Goal: Book appointment/travel/reservation

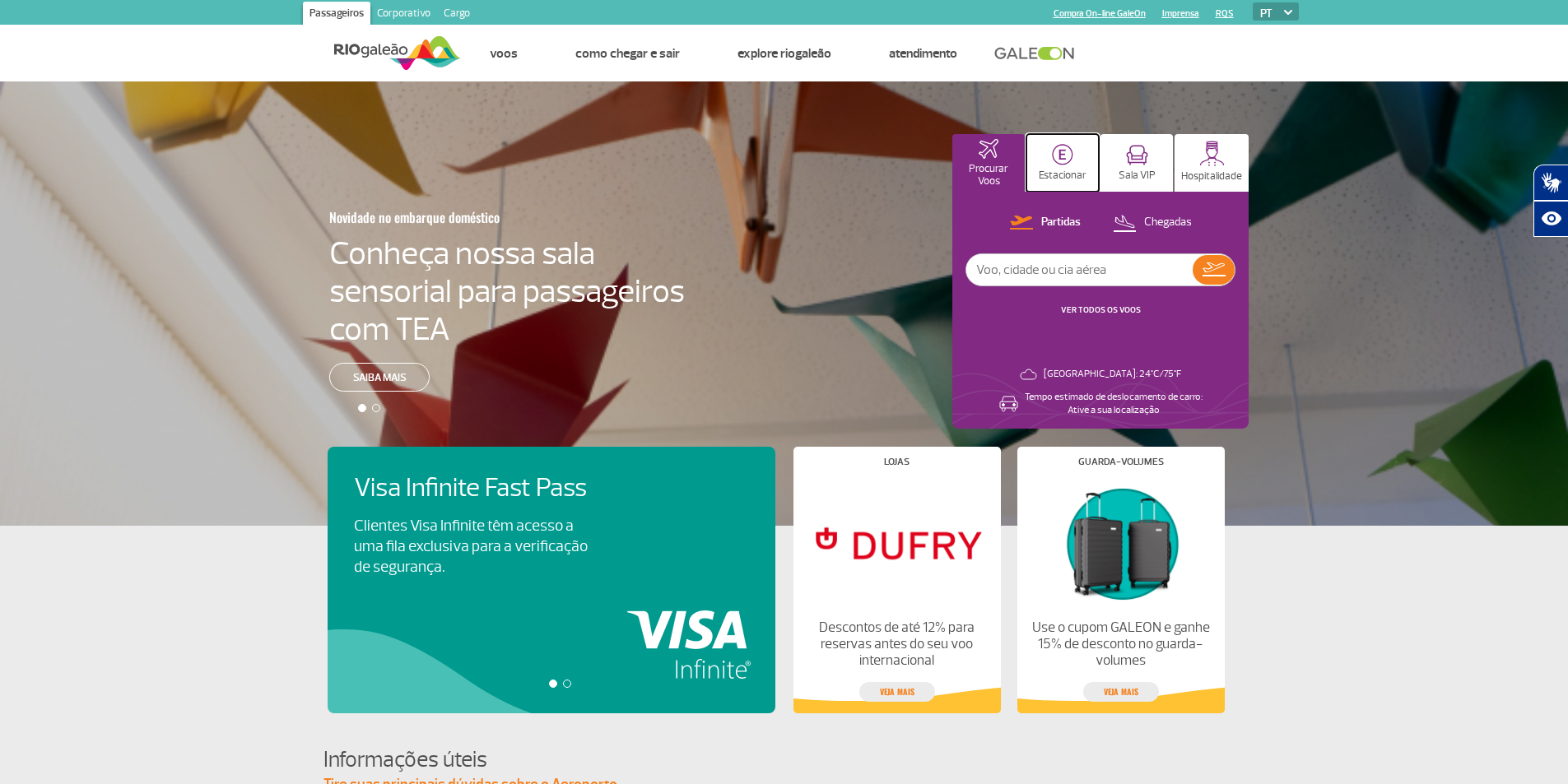
click at [1061, 161] on img at bounding box center [1063, 154] width 21 height 21
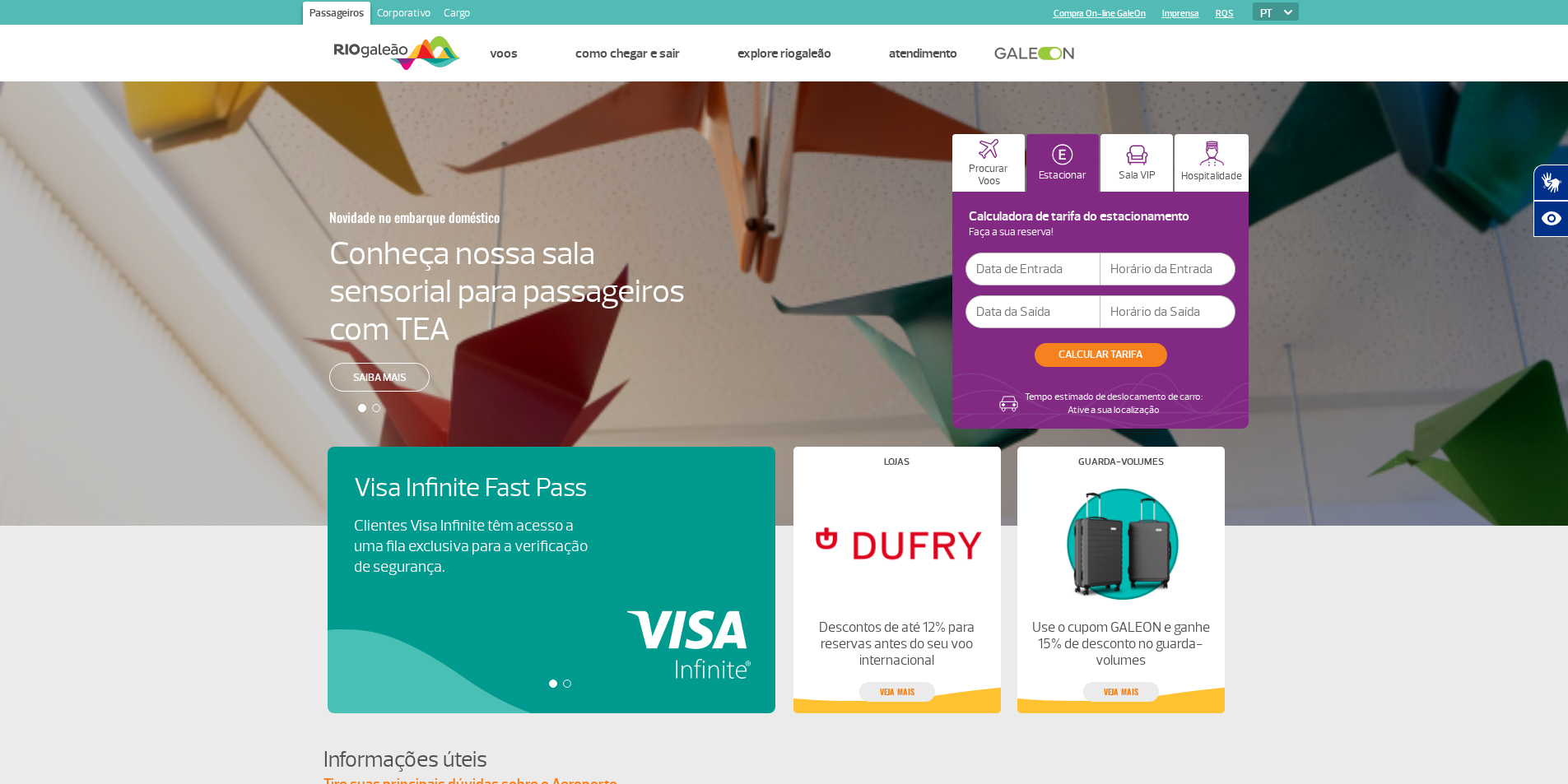
click at [1032, 261] on input "text" at bounding box center [1033, 269] width 135 height 33
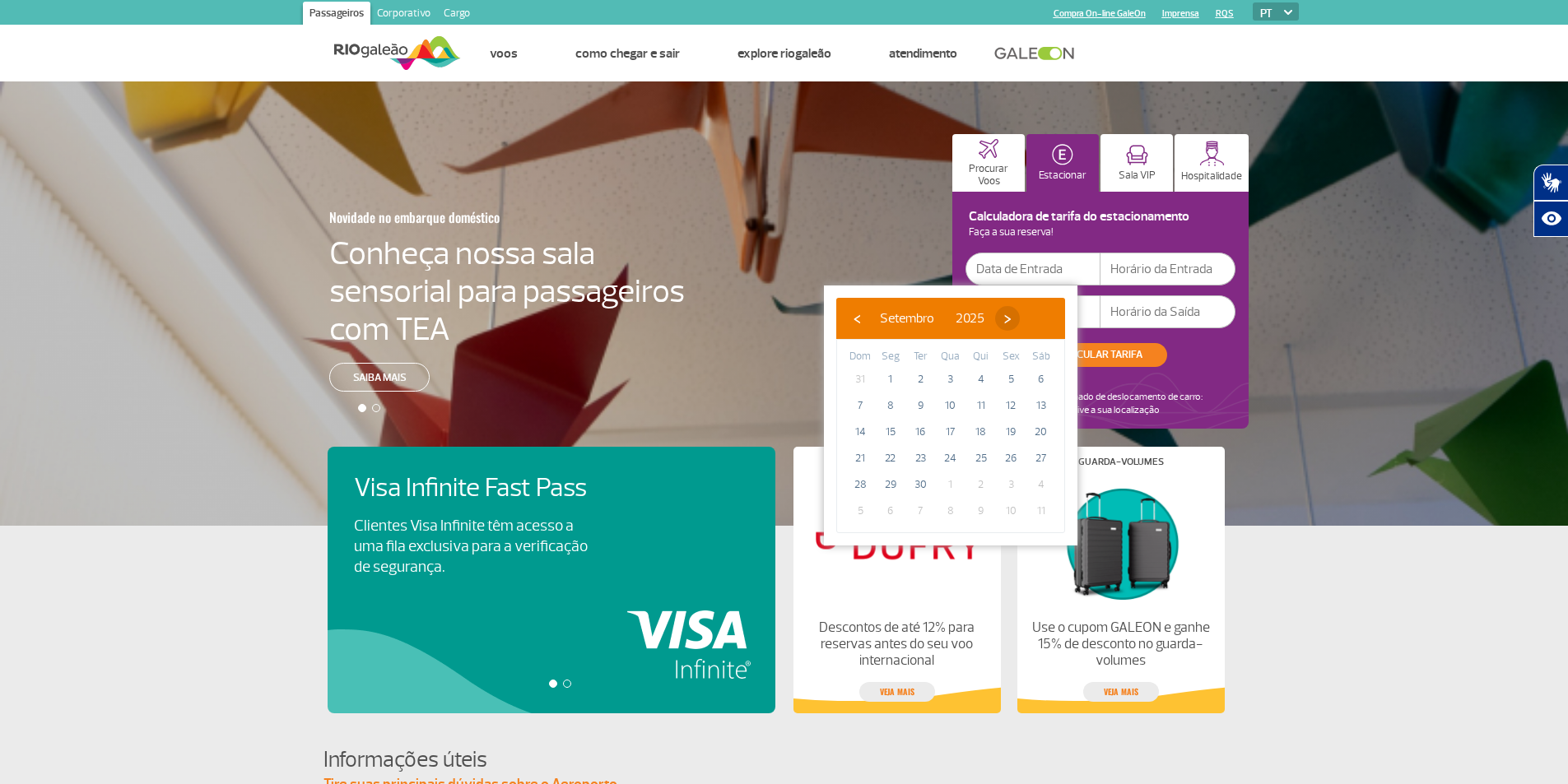
click at [1019, 312] on span "›" at bounding box center [1008, 318] width 25 height 25
click at [1010, 316] on span "›" at bounding box center [997, 318] width 25 height 25
click at [889, 404] on span "3" at bounding box center [890, 404] width 26 height 26
type input "[DATE]"
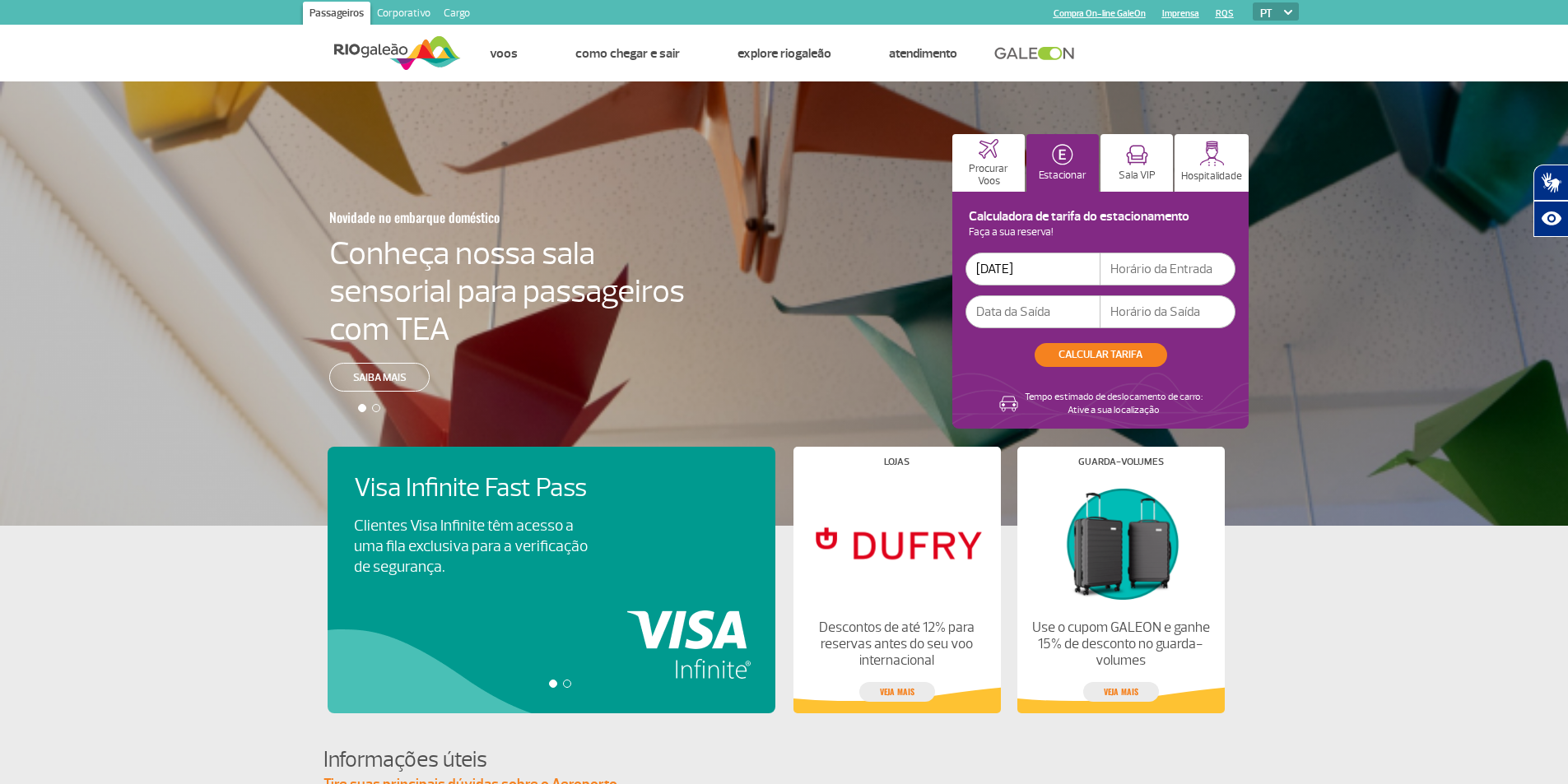
click at [1147, 271] on input "text" at bounding box center [1168, 269] width 135 height 33
click at [1148, 264] on input "text" at bounding box center [1168, 269] width 135 height 33
drag, startPoint x: 1002, startPoint y: 307, endPoint x: 1080, endPoint y: 295, distance: 78.9
click at [1003, 308] on input "text" at bounding box center [1033, 311] width 135 height 33
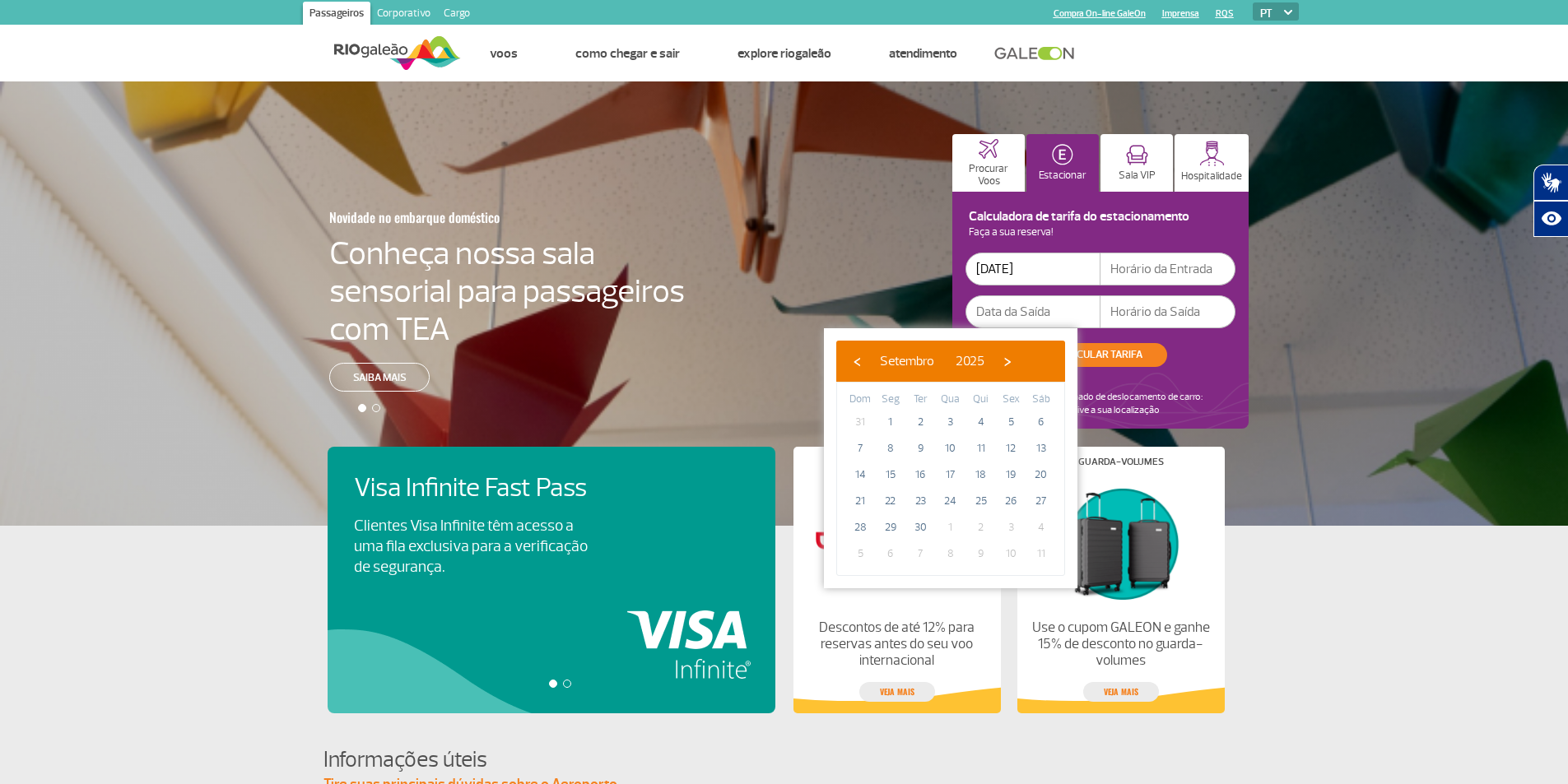
click at [1172, 267] on input "text" at bounding box center [1168, 269] width 135 height 33
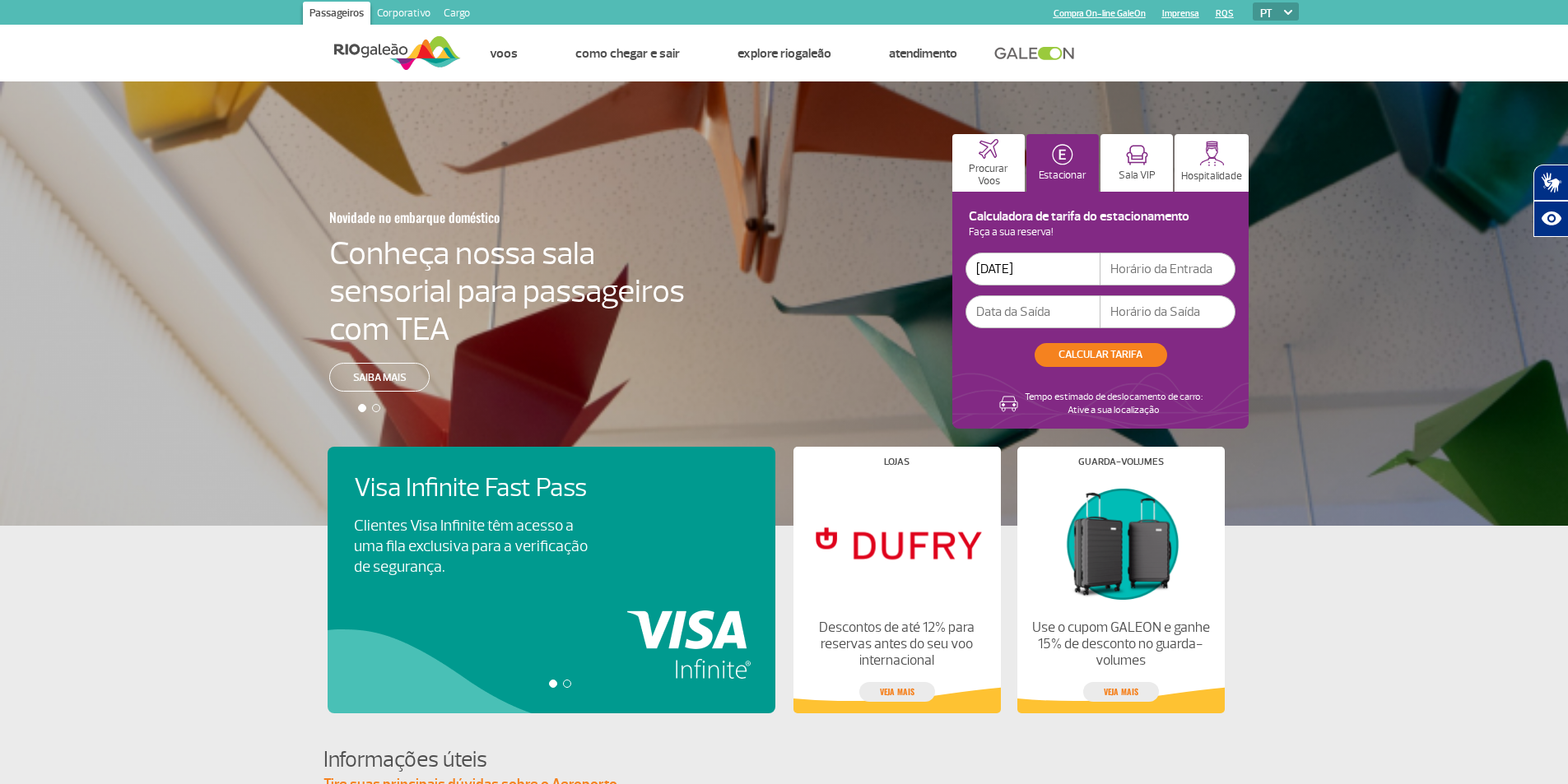
click at [1025, 267] on input "[DATE]" at bounding box center [1033, 269] width 135 height 33
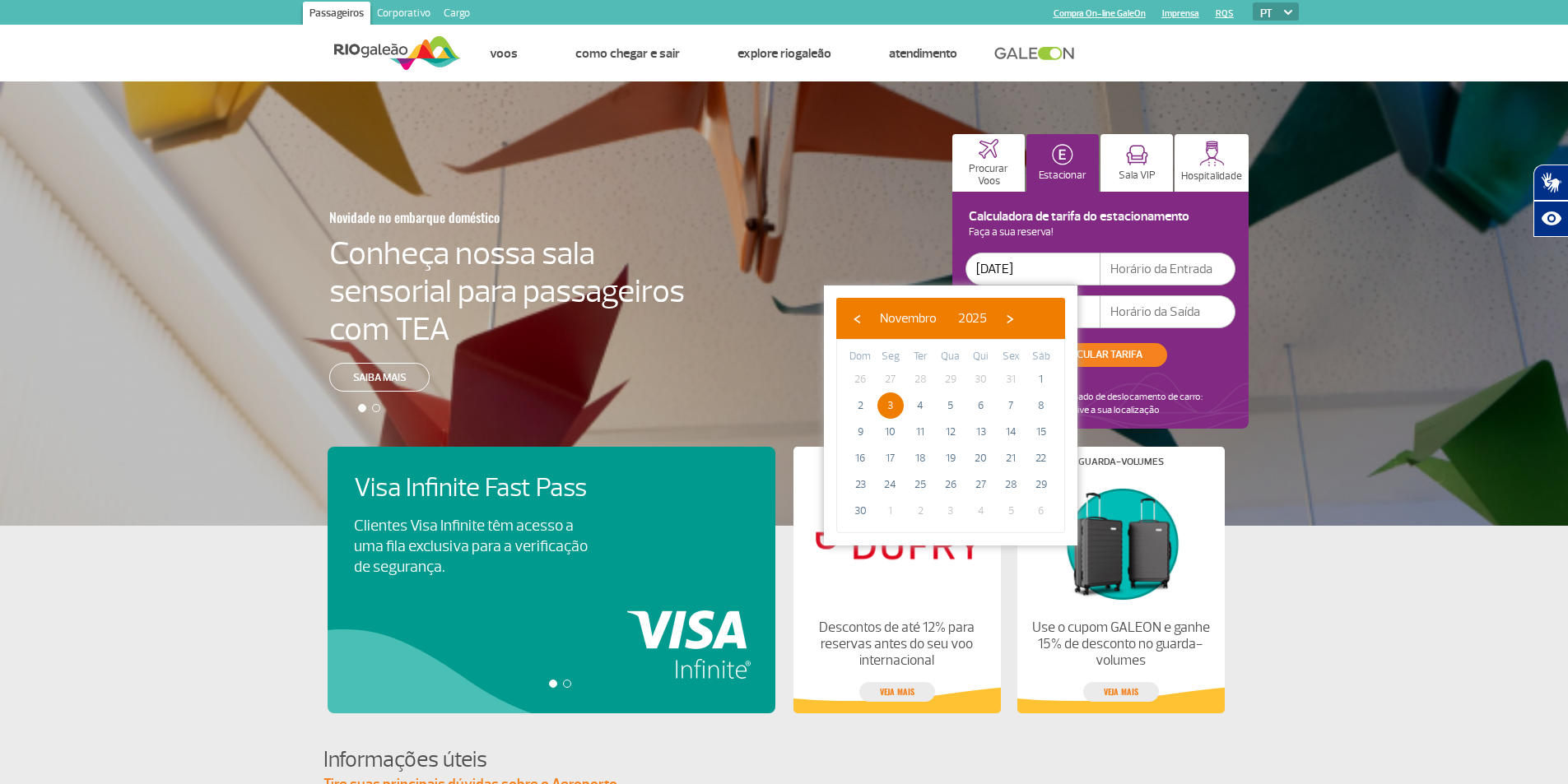
click at [1124, 273] on input "text" at bounding box center [1168, 269] width 135 height 33
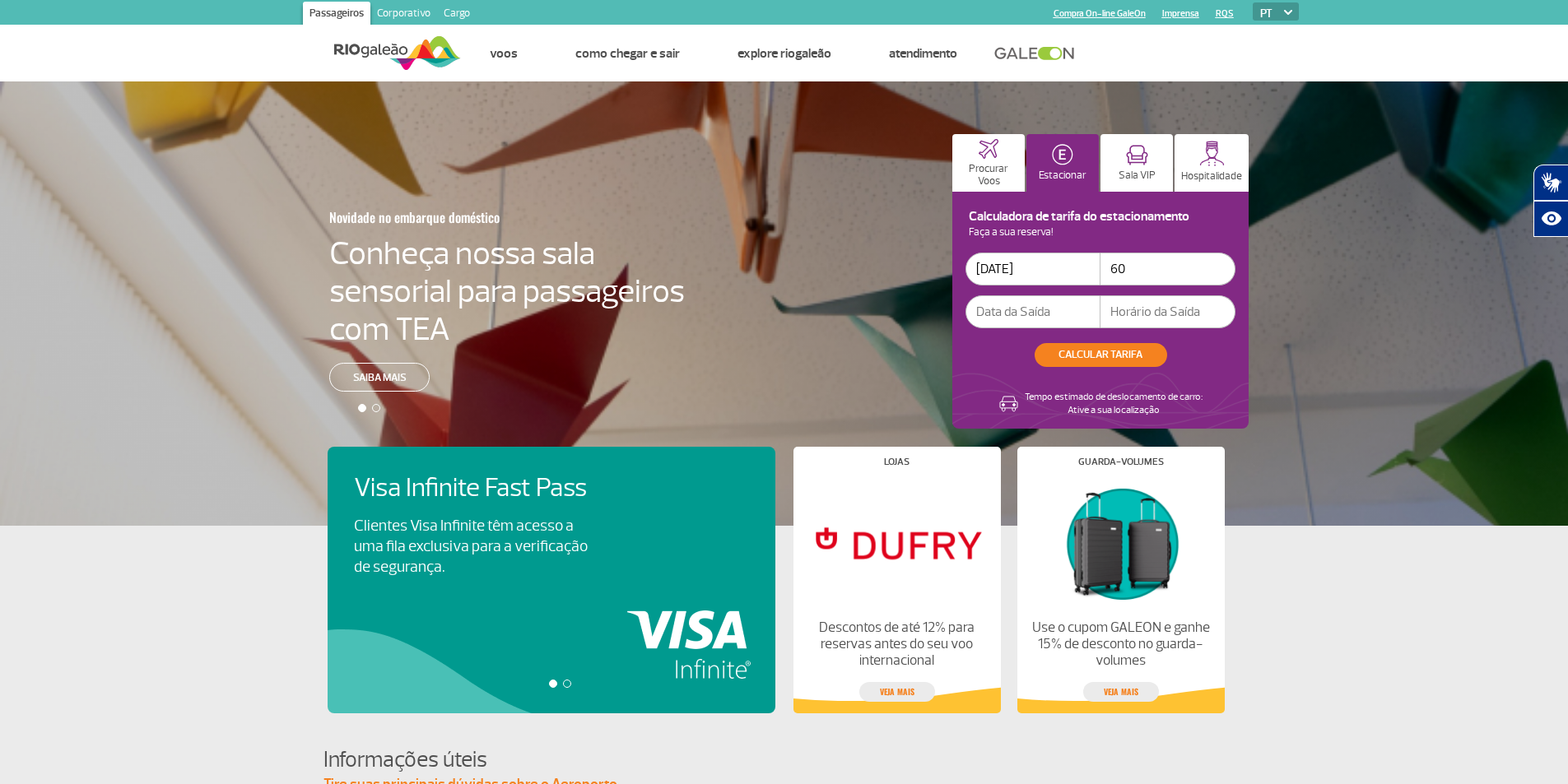
type input "6"
type input "06:00"
click at [1049, 306] on input "text" at bounding box center [1033, 311] width 135 height 33
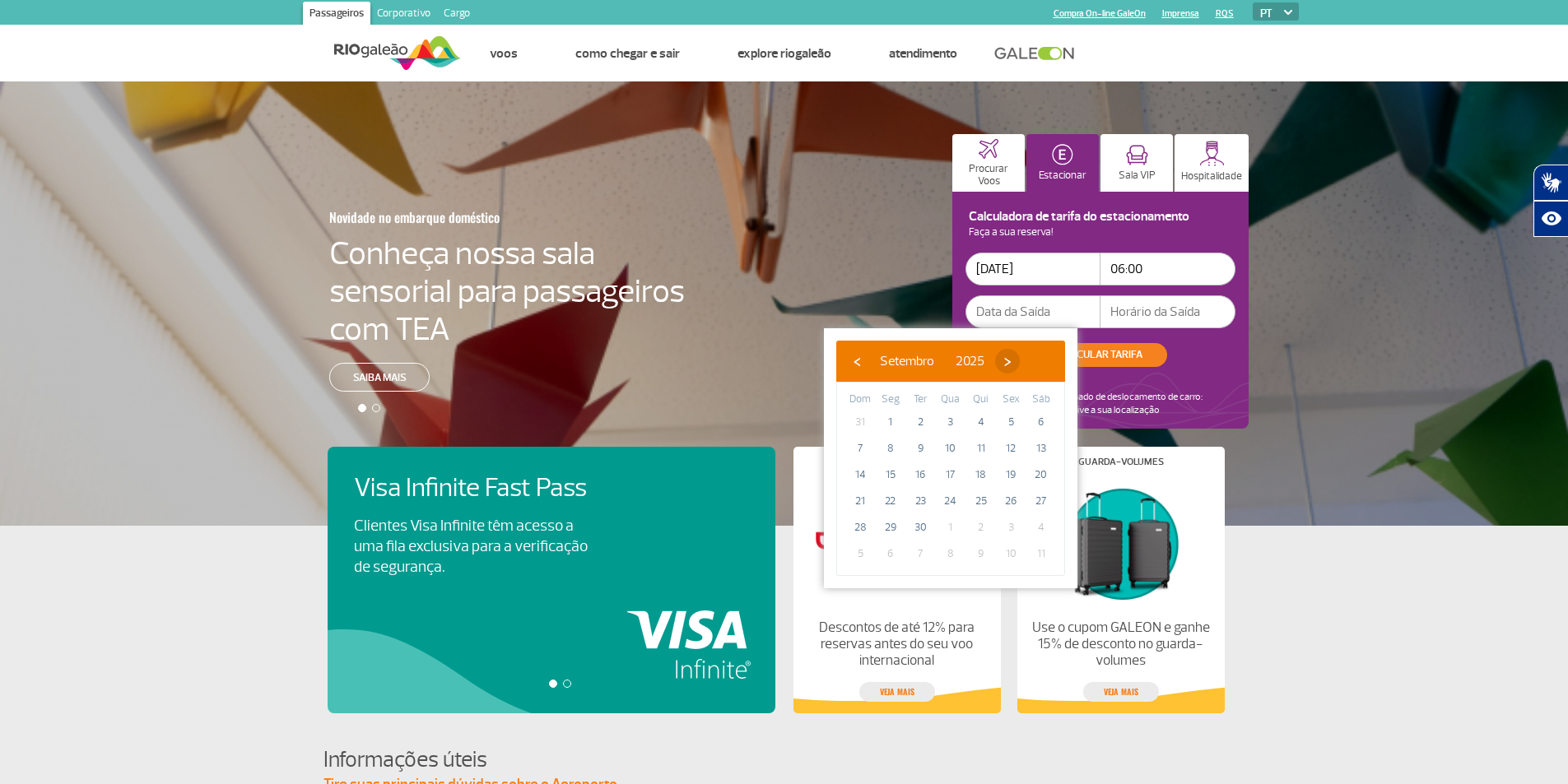
click at [1019, 368] on span "›" at bounding box center [1008, 361] width 25 height 25
click at [1010, 366] on span "›" at bounding box center [997, 361] width 25 height 25
click at [988, 444] on span "6" at bounding box center [980, 448] width 26 height 26
type input "[DATE]"
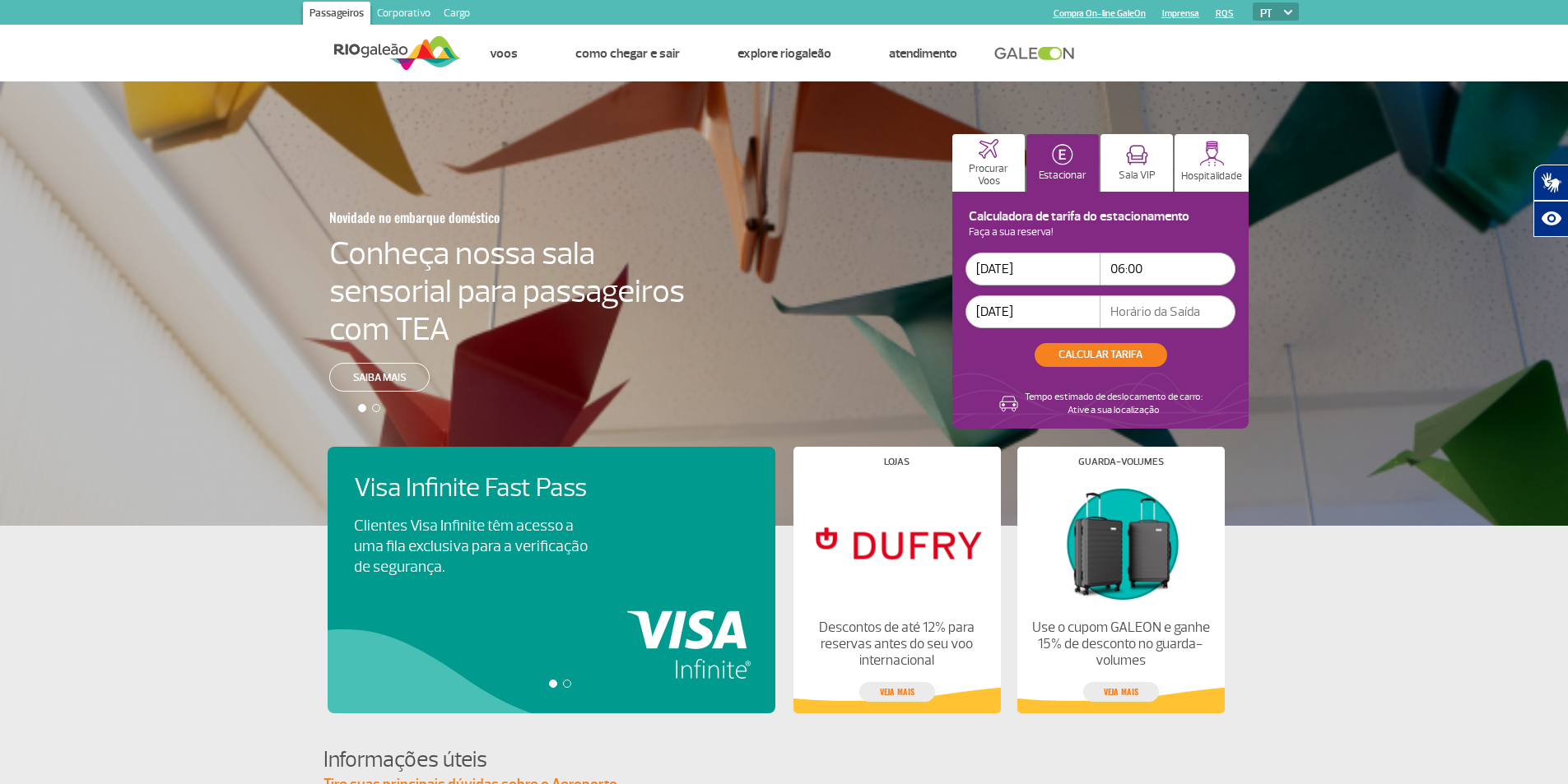
click at [1130, 316] on input "text" at bounding box center [1168, 311] width 135 height 33
type input "19:30"
click at [1135, 349] on button "CALCULAR TARIFA" at bounding box center [1101, 355] width 132 height 24
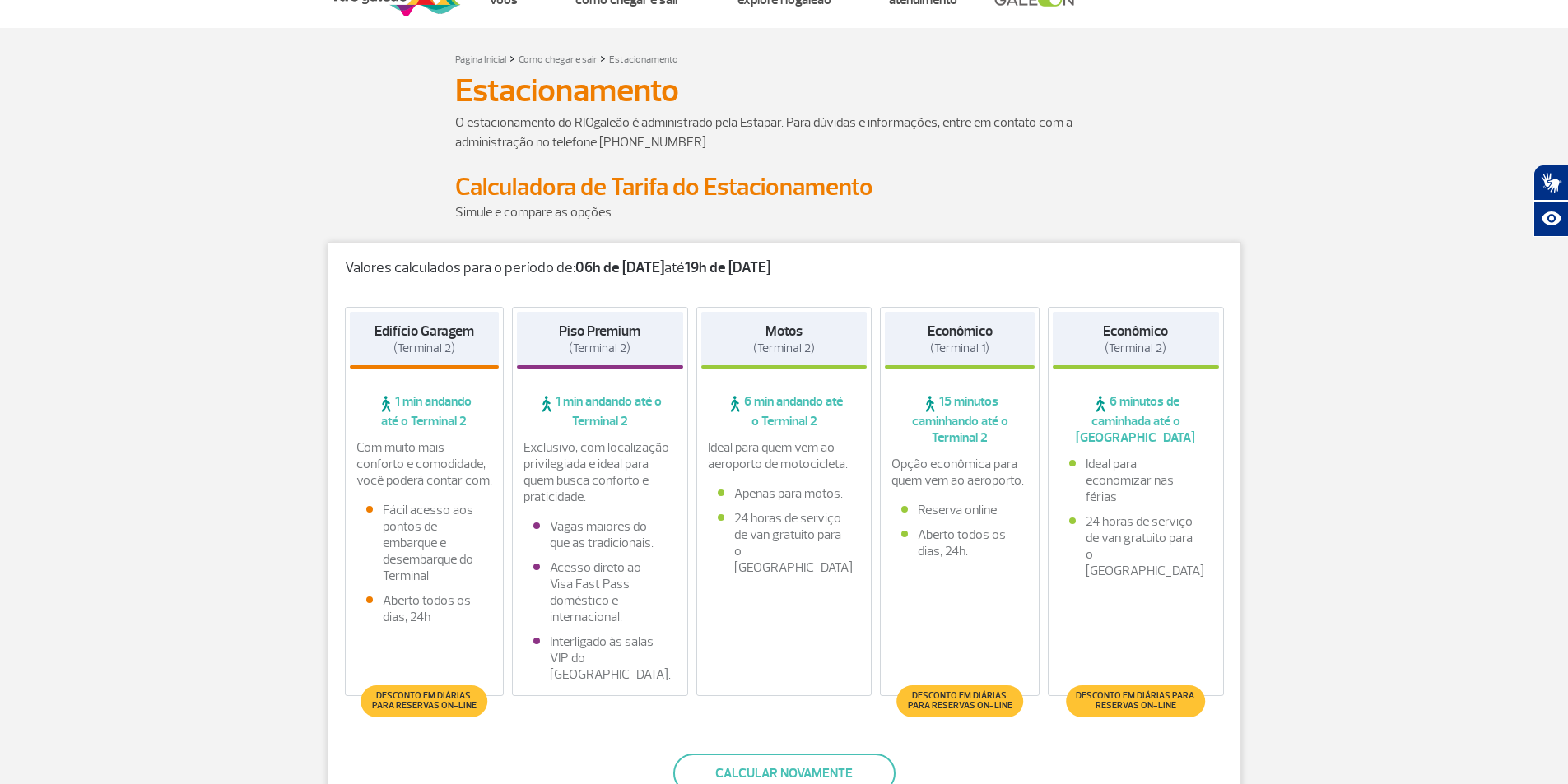
scroll to position [82, 0]
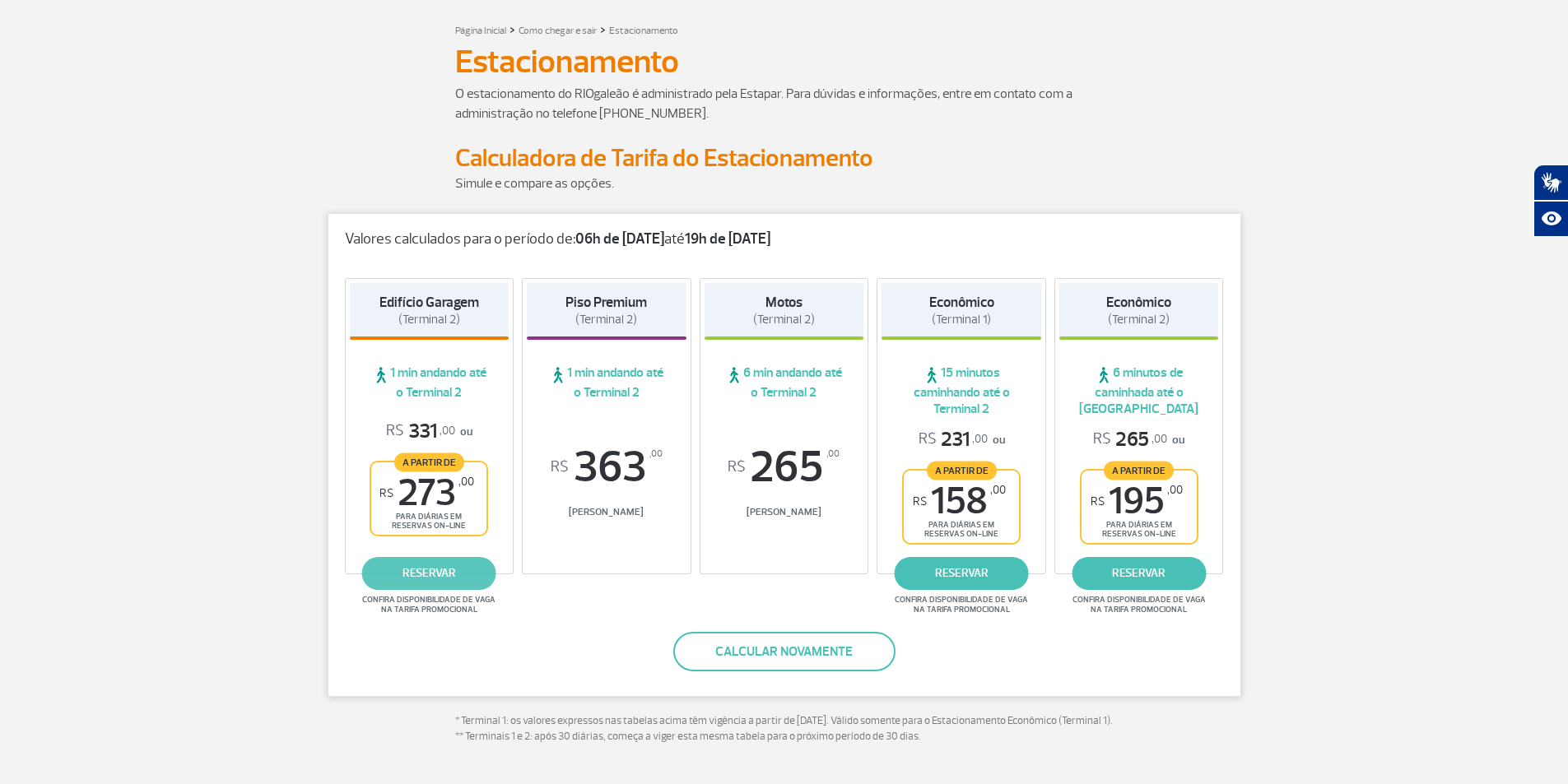
click at [435, 565] on link "reservar" at bounding box center [430, 573] width 134 height 33
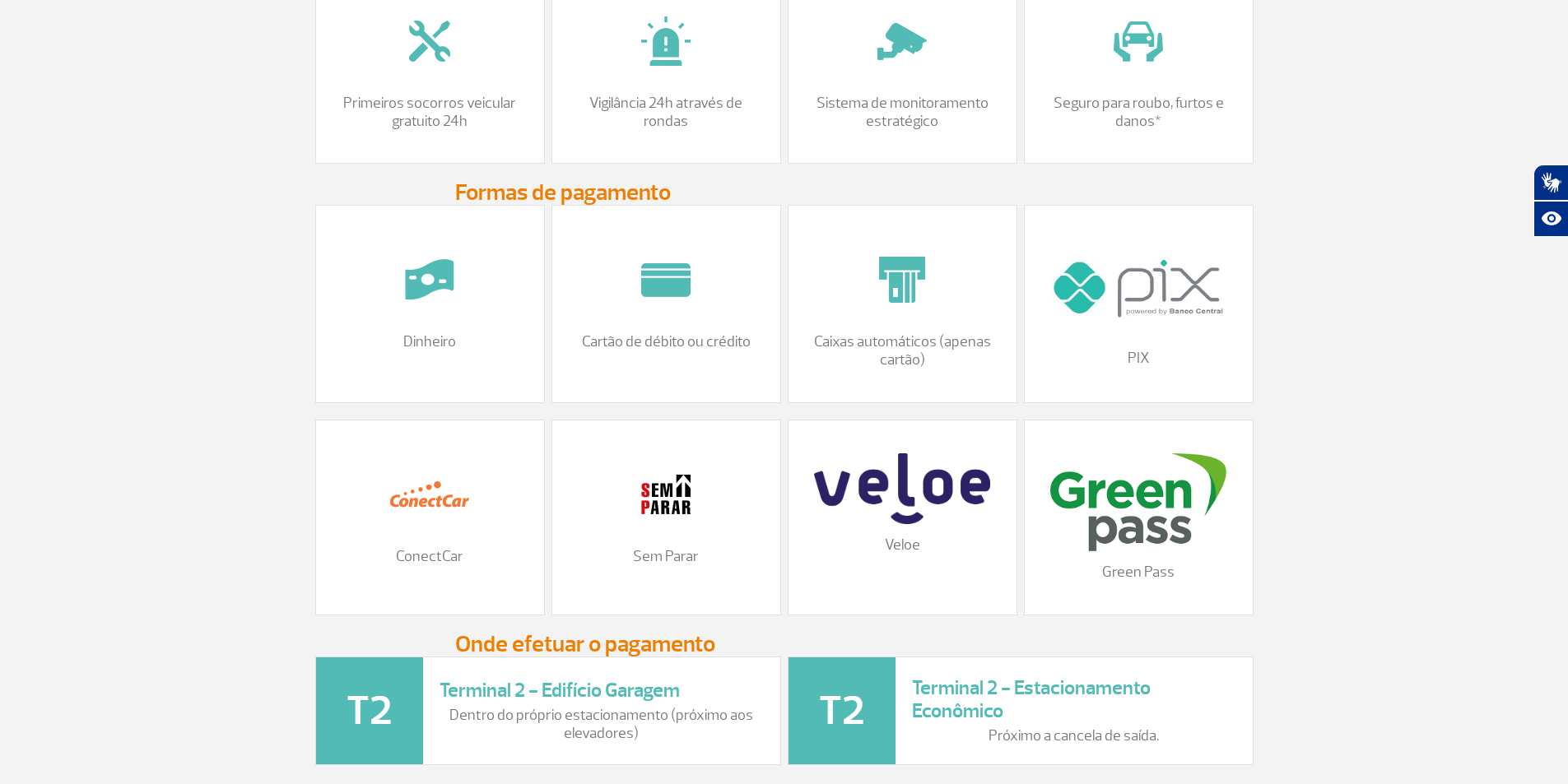
scroll to position [0, 0]
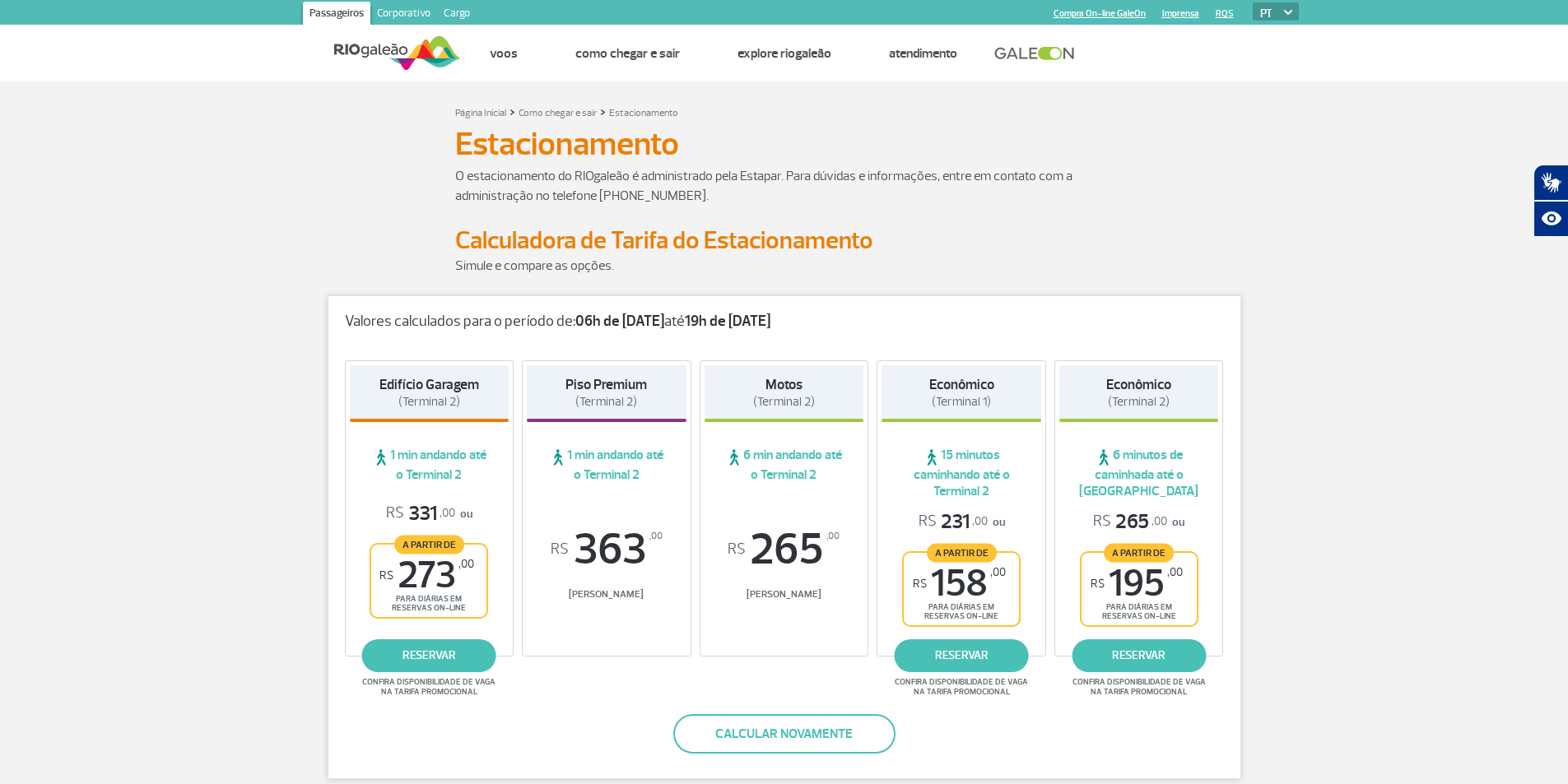
drag, startPoint x: 1328, startPoint y: 398, endPoint x: 1392, endPoint y: 73, distance: 331.2
